Goal: Task Accomplishment & Management: Use online tool/utility

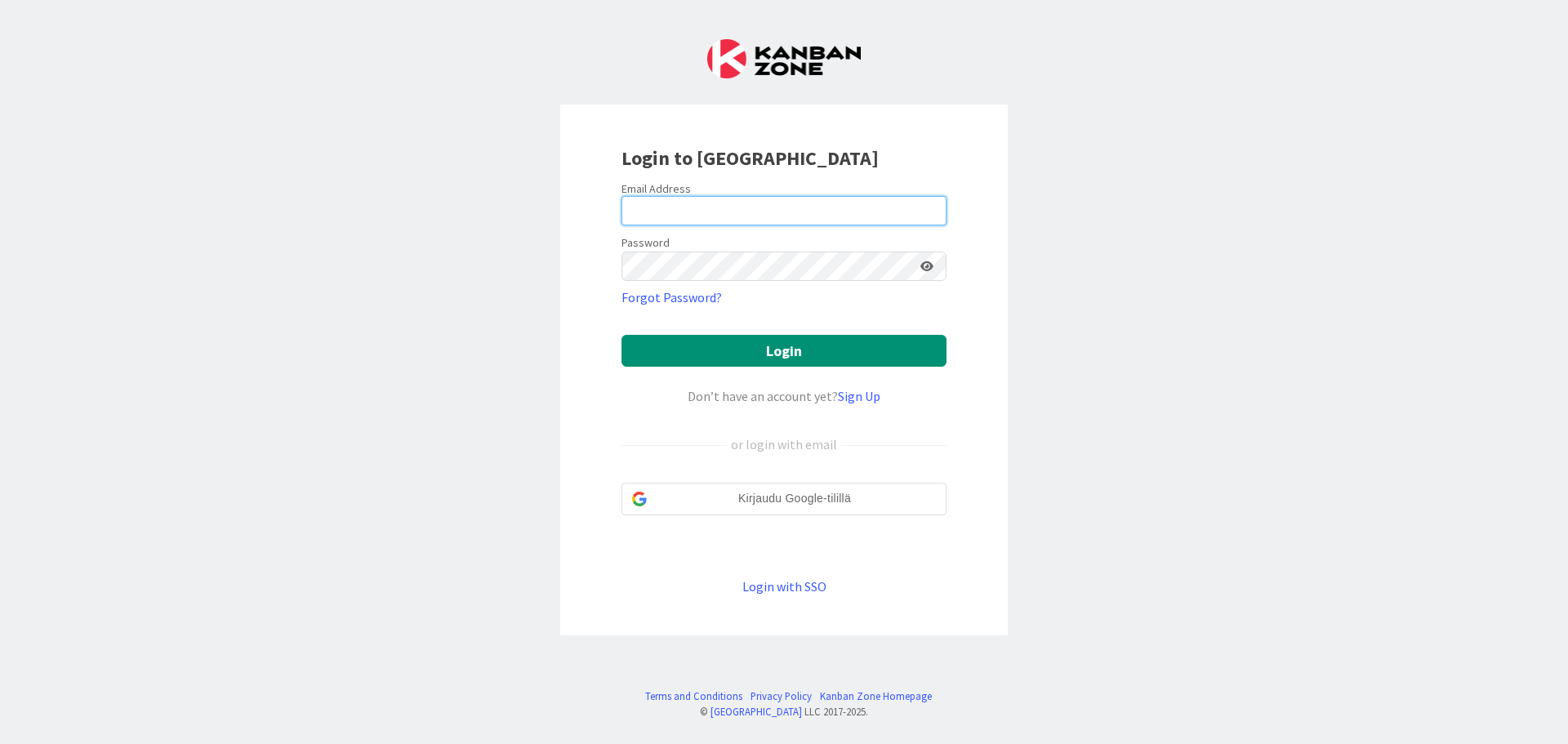
drag, startPoint x: 723, startPoint y: 207, endPoint x: 732, endPoint y: 225, distance: 20.1
click at [723, 207] on input "email" at bounding box center [784, 211] width 325 height 30
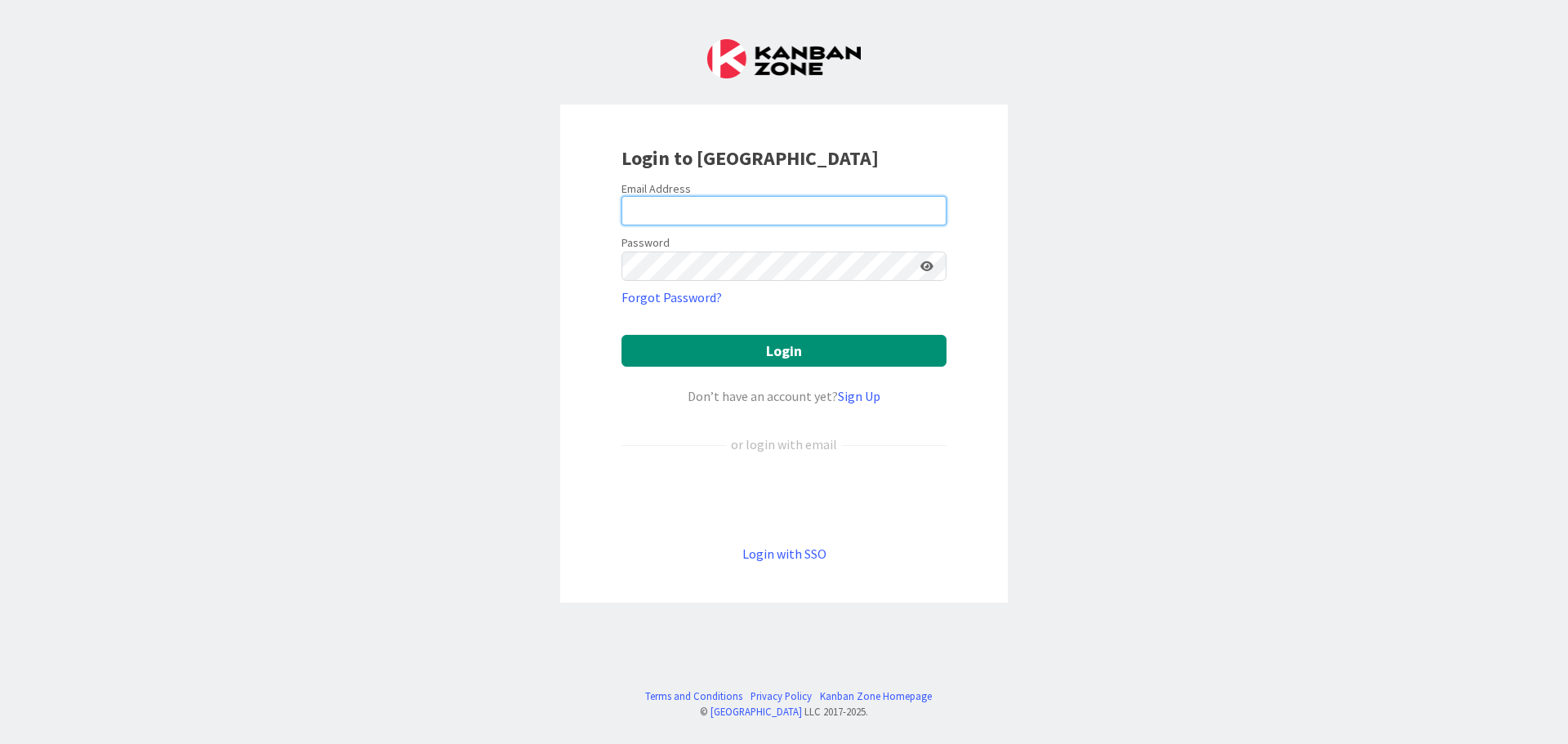
type input "[PERSON_NAME][EMAIL_ADDRESS][PERSON_NAME][DOMAIN_NAME]"
click at [621, 335] on button "Login" at bounding box center [784, 350] width 325 height 31
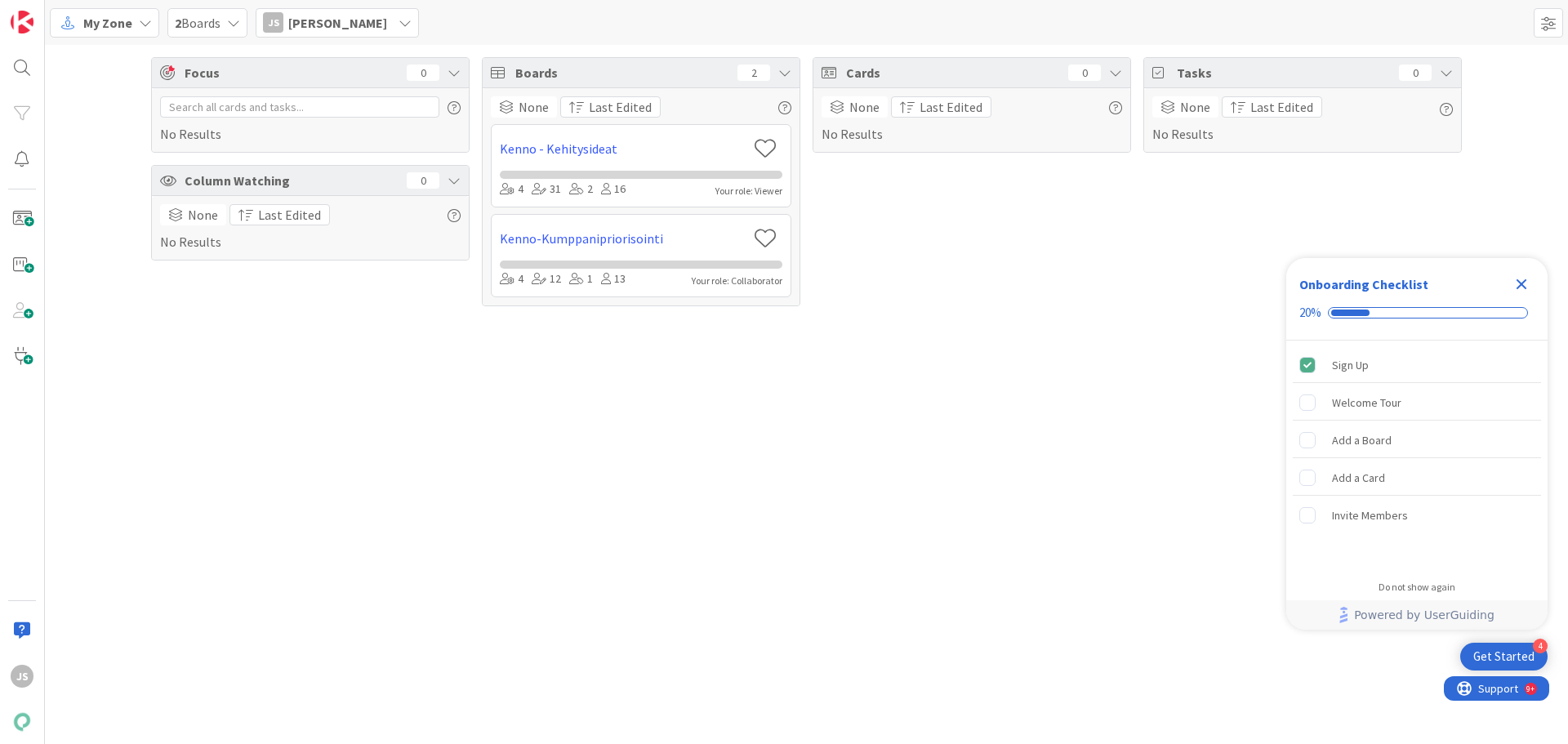
click at [117, 20] on span "My Zone" at bounding box center [107, 22] width 49 height 19
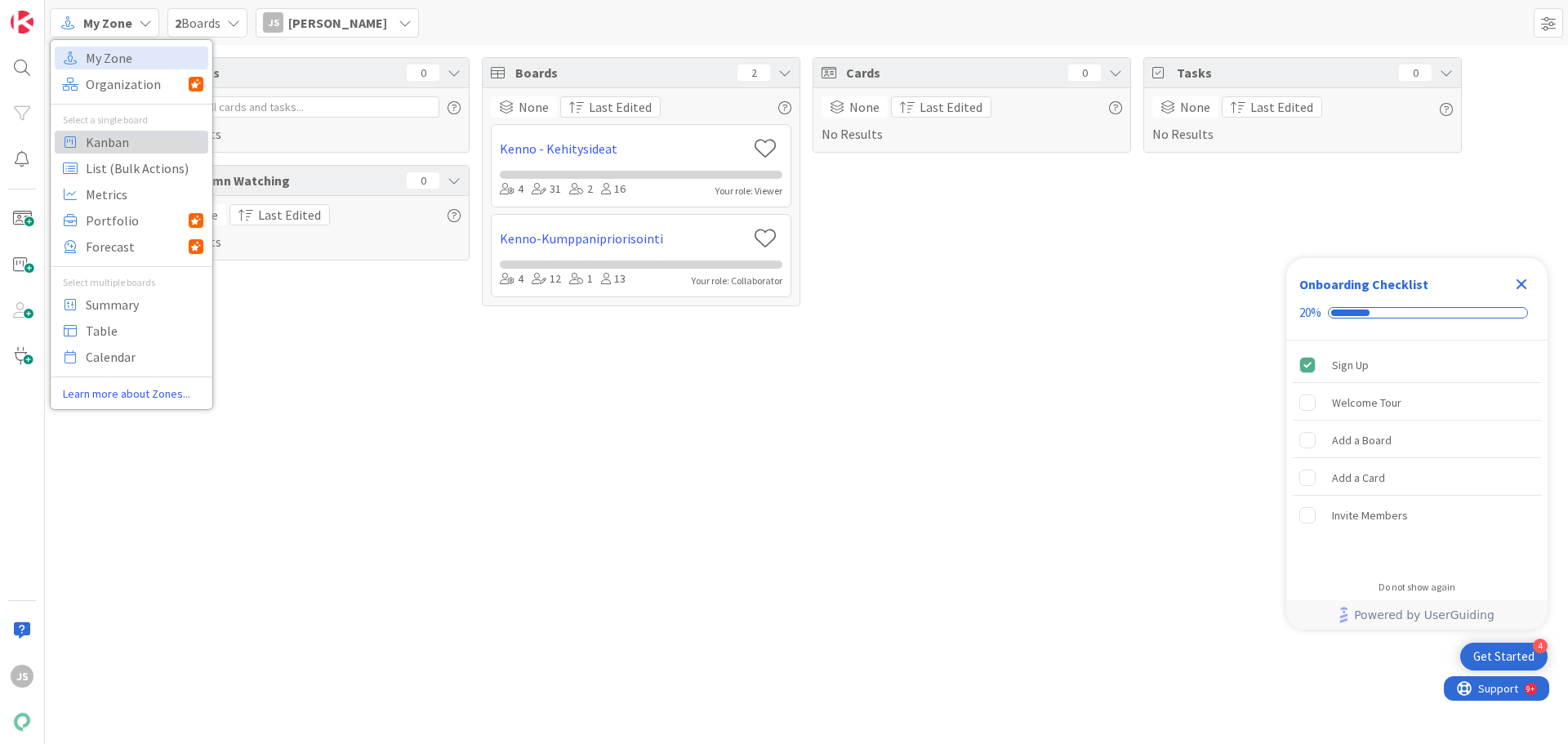
click at [114, 151] on span "Kanban" at bounding box center [144, 142] width 117 height 25
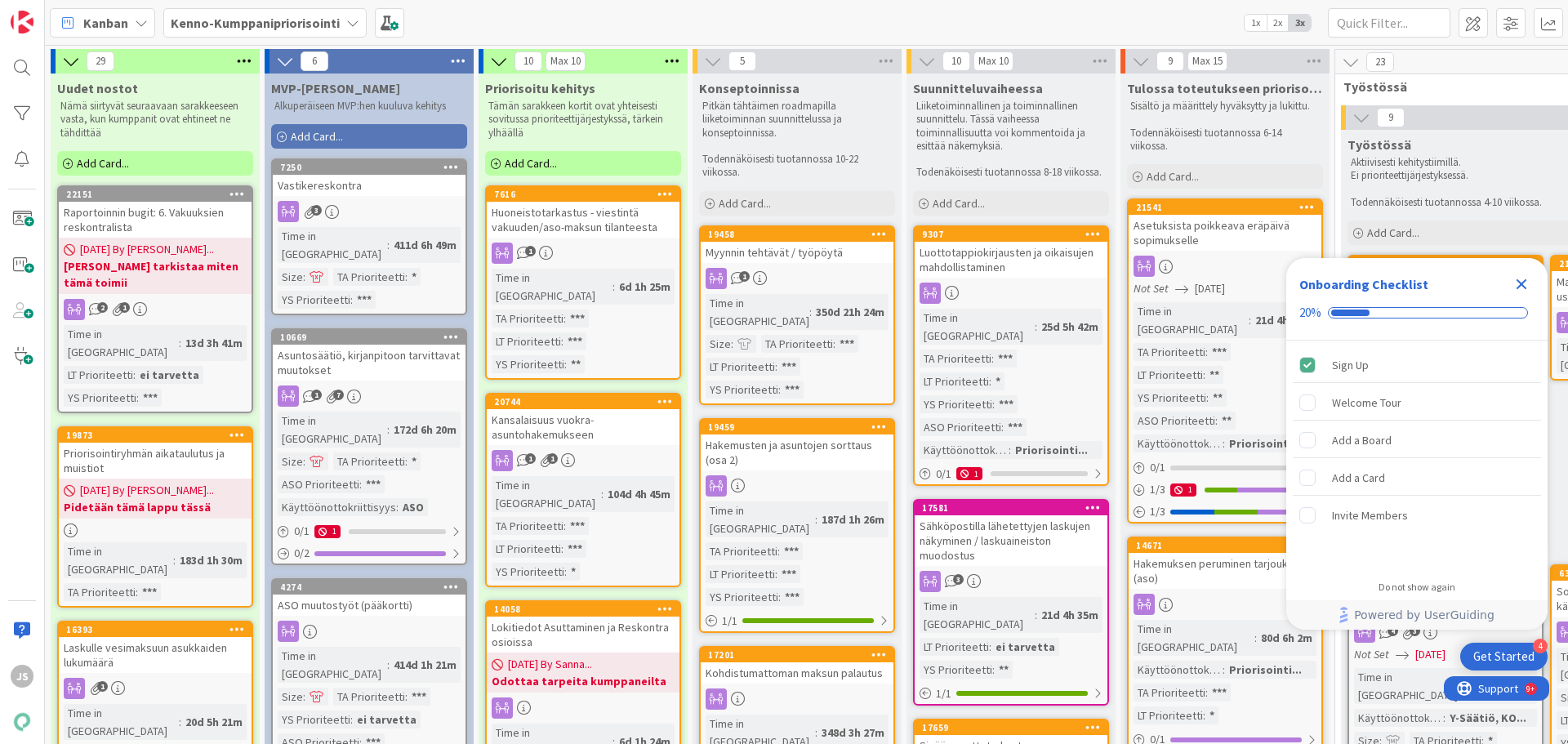
click at [1519, 274] on div "Close Checklist" at bounding box center [1521, 284] width 26 height 26
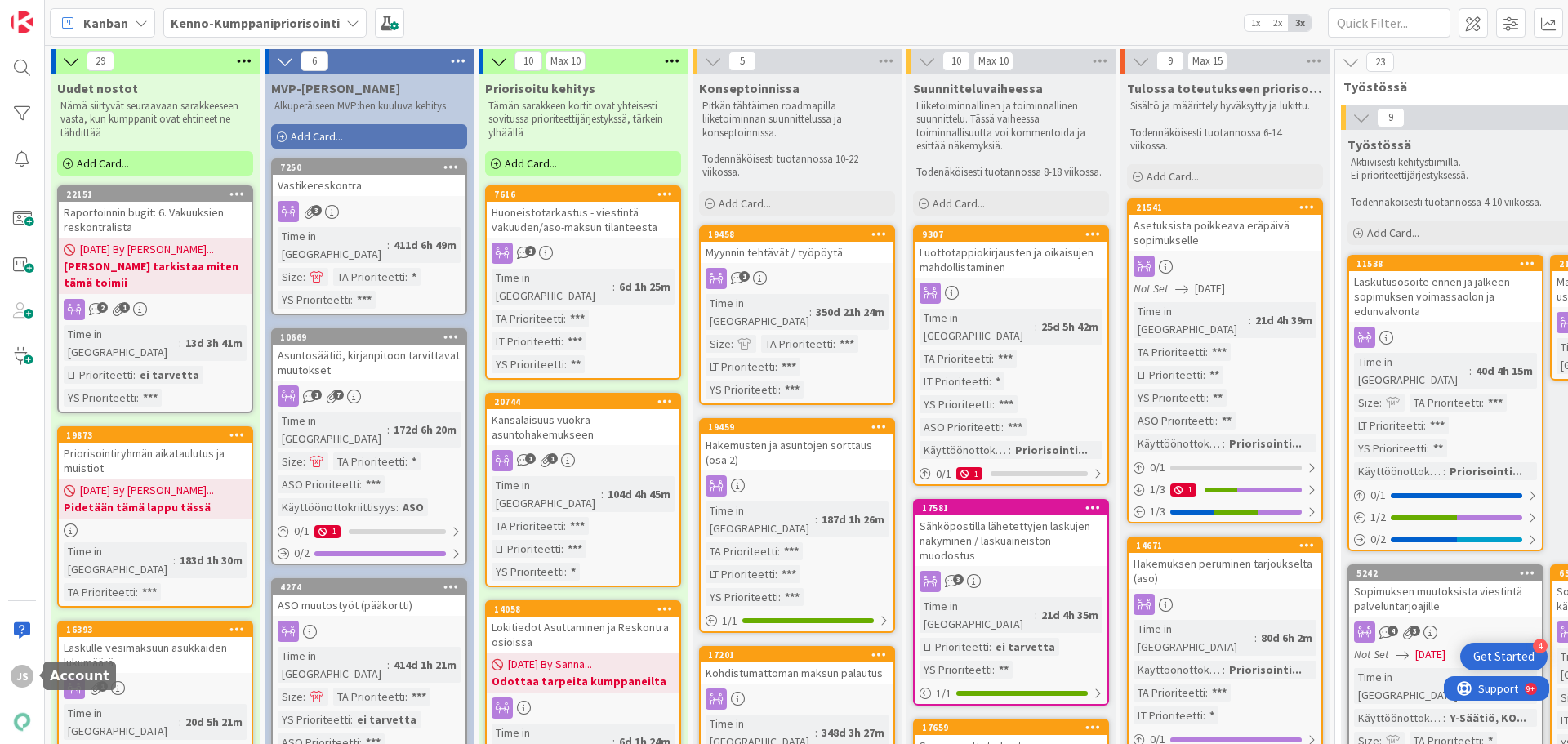
click at [32, 681] on div "JS" at bounding box center [21, 676] width 32 height 32
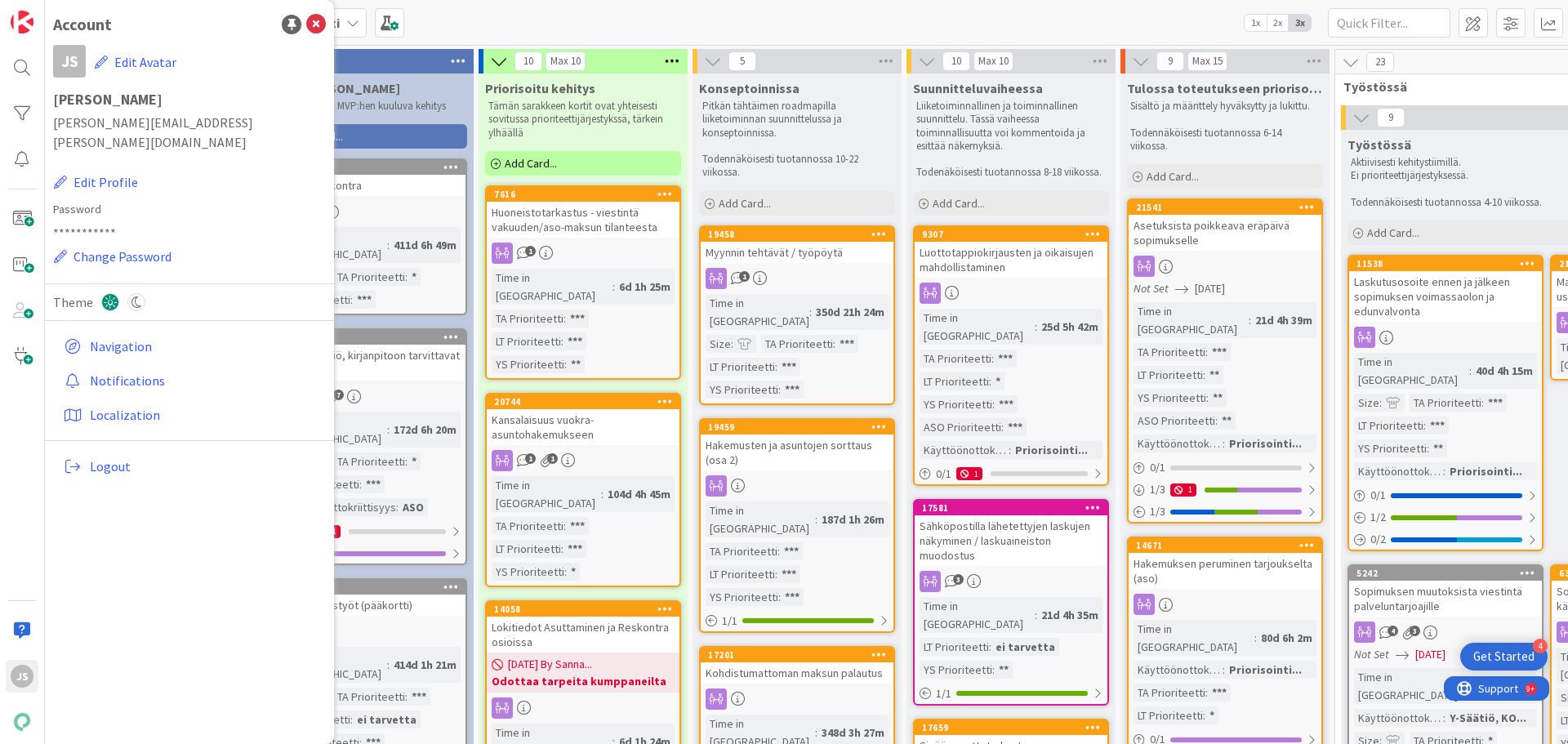
click at [110, 457] on span "Logout" at bounding box center [204, 466] width 229 height 19
